Goal: Information Seeking & Learning: Learn about a topic

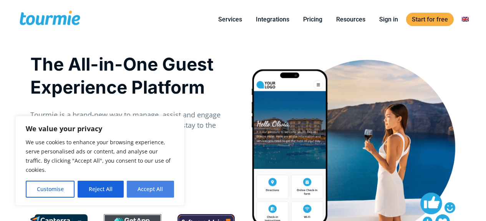
click at [155, 190] on button "Accept All" at bounding box center [150, 189] width 47 height 17
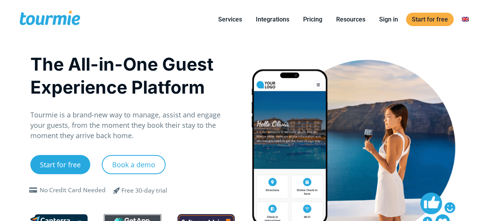
checkbox input "true"
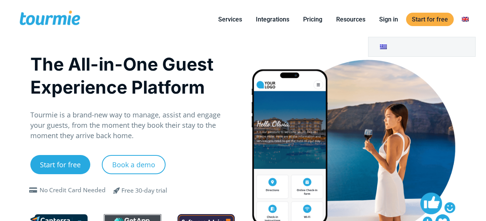
click at [465, 20] on link at bounding box center [465, 20] width 18 height 10
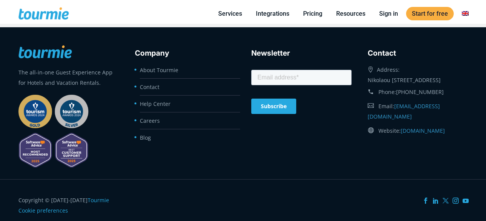
scroll to position [3282, 0]
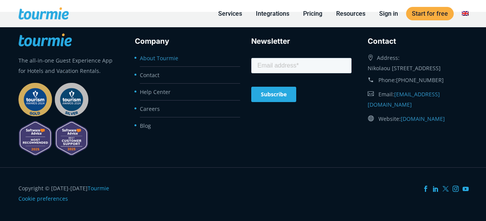
click at [165, 60] on link "About Tourmie" at bounding box center [159, 58] width 38 height 7
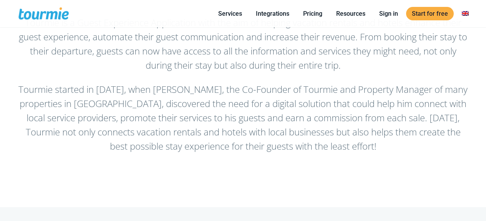
scroll to position [84, 0]
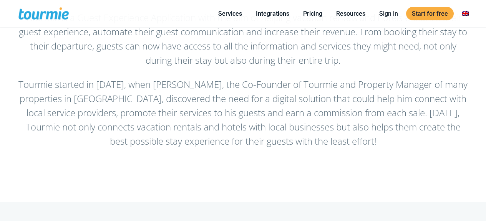
click at [389, 26] on ul "Services For Hotels Online Check-in Digital Guest Directory Digital Concierge A…" at bounding box center [343, 13] width 264 height 27
click at [319, 15] on link "Pricing" at bounding box center [312, 14] width 31 height 10
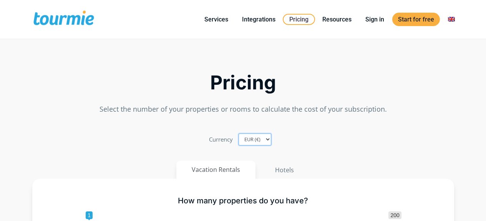
click at [246, 139] on select "EUR (€) USD ($) GBP (£)" at bounding box center [254, 140] width 33 height 12
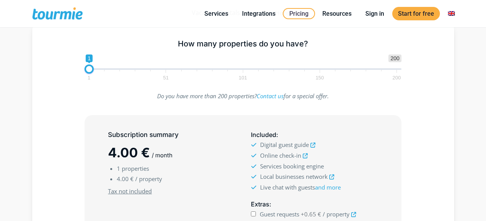
scroll to position [12, 0]
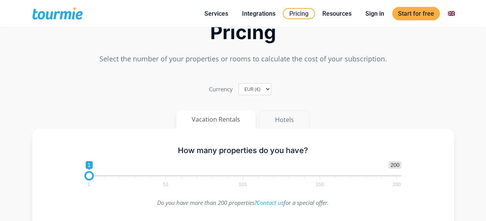
click at [286, 119] on button "Hotels" at bounding box center [284, 120] width 50 height 18
click at [221, 177] on span "1 51 101 150 200" at bounding box center [243, 182] width 308 height 10
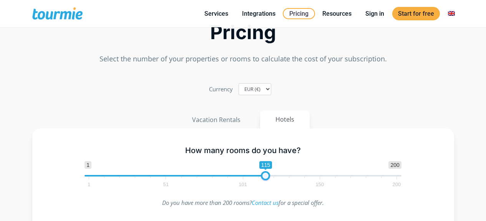
drag, startPoint x: 98, startPoint y: 178, endPoint x: 266, endPoint y: 185, distance: 167.5
click at [266, 185] on span "1 200 0 0 115 1 51 101 150 200" at bounding box center [242, 173] width 317 height 25
type input "1"
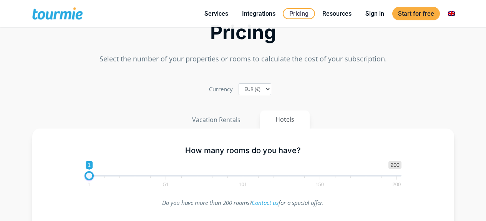
drag, startPoint x: 139, startPoint y: 178, endPoint x: 1, endPoint y: 154, distance: 140.2
click at [1, 154] on section "Pricing Select the number of your properties or rooms to calculate the cost of …" at bounding box center [243, 224] width 486 height 460
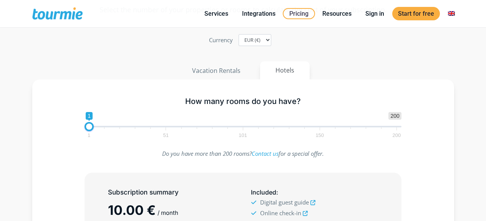
scroll to position [0, 0]
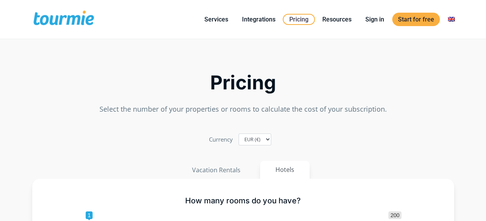
click at [75, 22] on span at bounding box center [63, 19] width 63 height 18
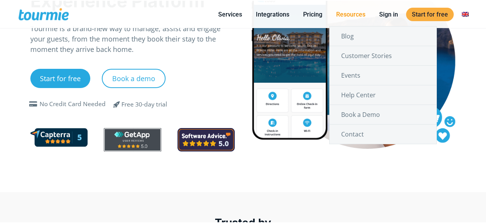
scroll to position [78, 0]
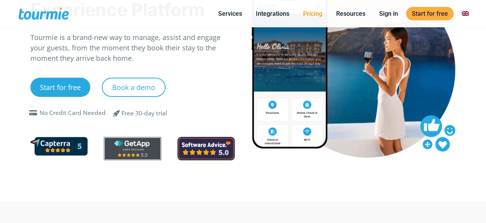
click at [310, 12] on link "Pricing" at bounding box center [312, 14] width 31 height 10
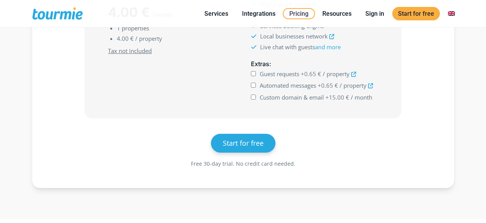
scroll to position [301, 0]
